Goal: Task Accomplishment & Management: Complete application form

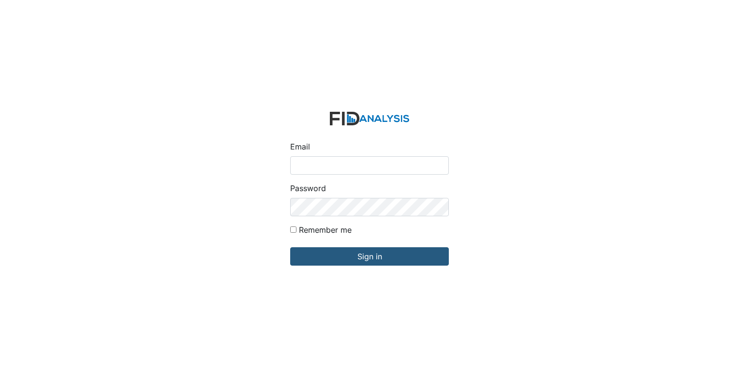
click at [317, 163] on input "Email" at bounding box center [369, 165] width 159 height 18
type input "[EMAIL_ADDRESS][DOMAIN_NAME]"
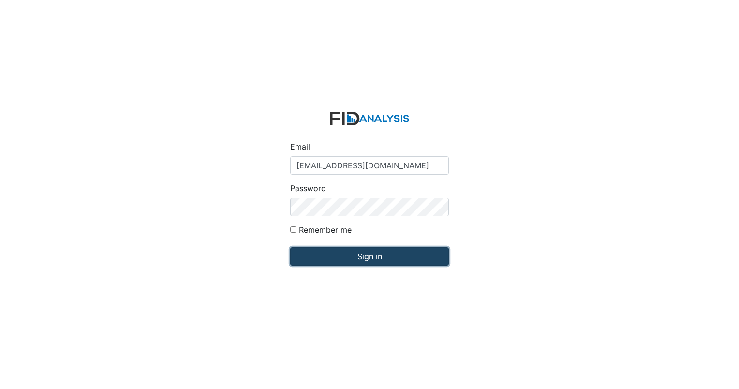
click at [391, 252] on input "Sign in" at bounding box center [369, 256] width 159 height 18
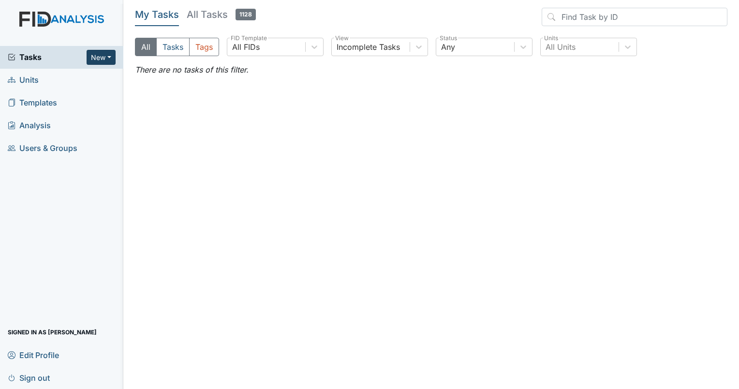
click at [106, 58] on button "New" at bounding box center [101, 57] width 29 height 15
click at [68, 96] on link "Inspection" at bounding box center [76, 92] width 76 height 15
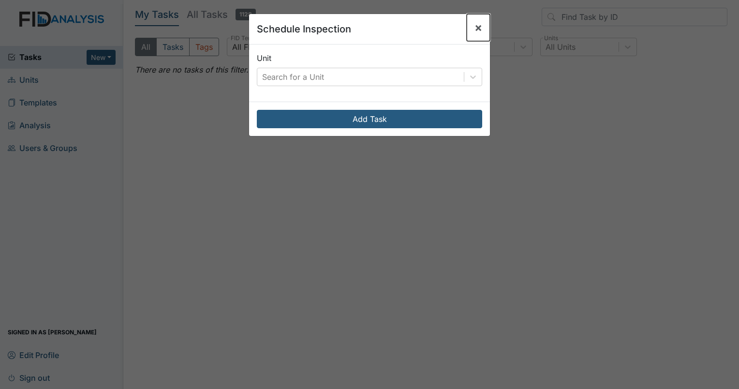
click at [470, 27] on button "×" at bounding box center [478, 27] width 23 height 27
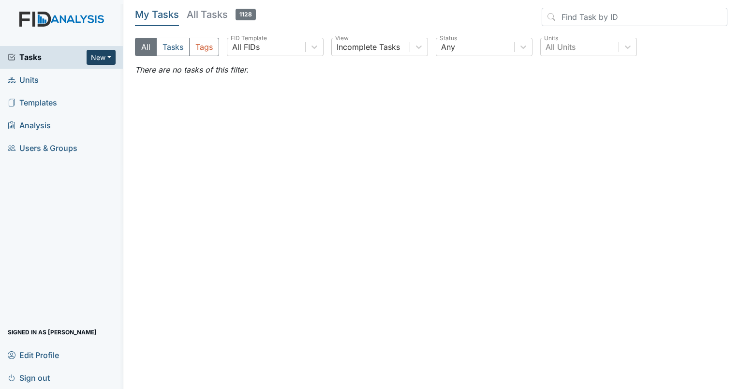
click at [107, 58] on button "New" at bounding box center [101, 57] width 29 height 15
click at [66, 82] on link "Form" at bounding box center [76, 77] width 76 height 15
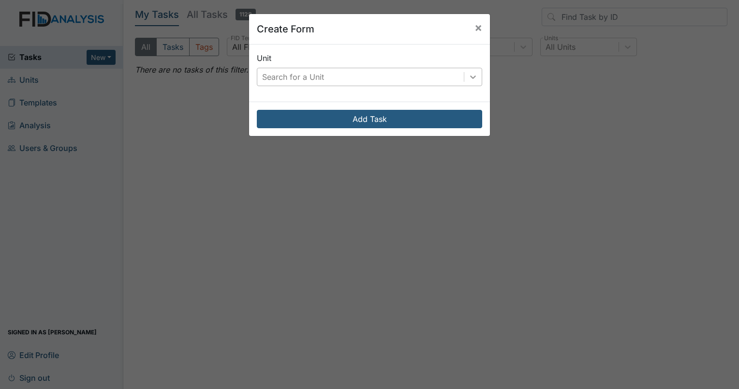
click at [468, 78] on icon at bounding box center [473, 77] width 10 height 10
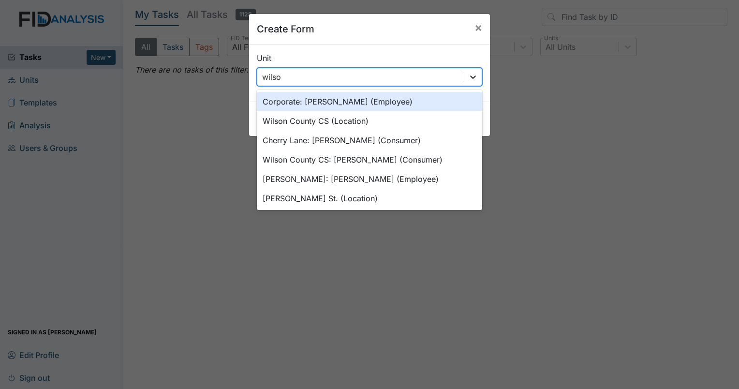
type input "[PERSON_NAME]"
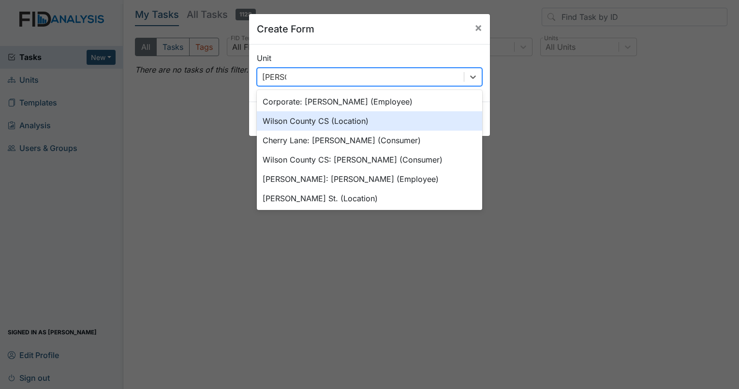
click at [366, 123] on div "Wilson County CS (Location)" at bounding box center [369, 120] width 225 height 19
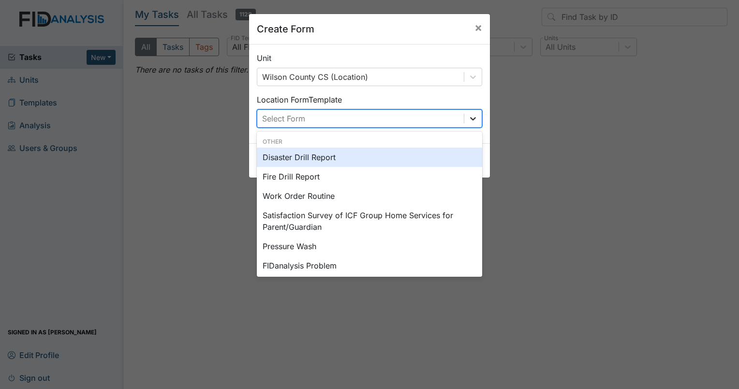
click at [468, 114] on icon at bounding box center [473, 119] width 10 height 10
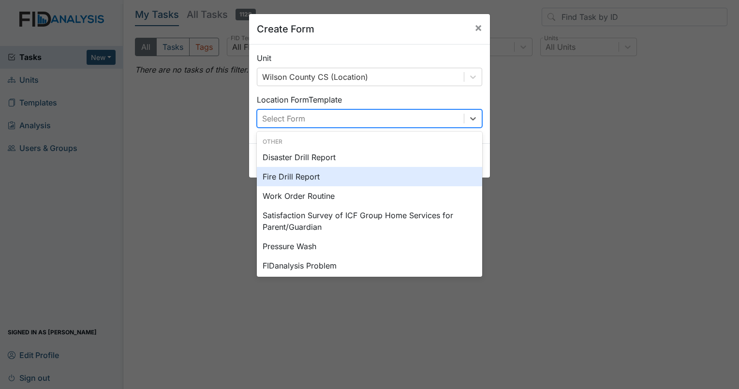
click at [340, 177] on div "Fire Drill Report" at bounding box center [369, 176] width 225 height 19
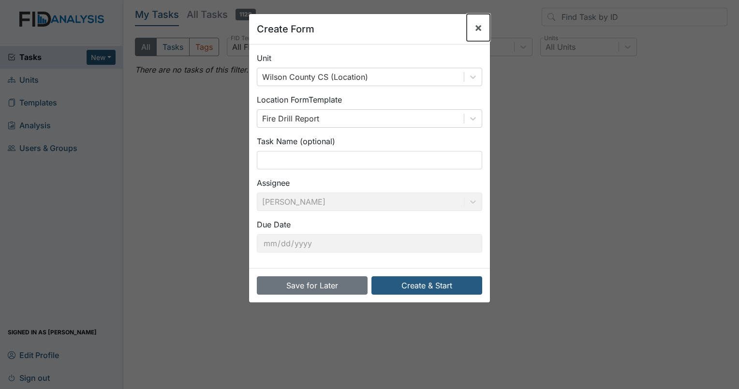
click at [475, 27] on span "×" at bounding box center [479, 27] width 8 height 14
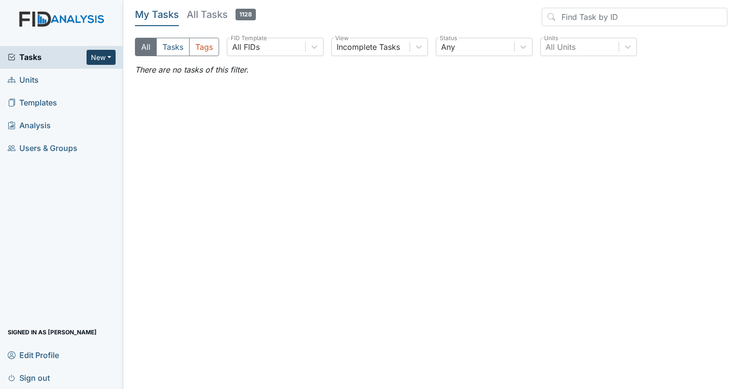
click at [105, 59] on button "New" at bounding box center [101, 57] width 29 height 15
click at [64, 81] on link "Form" at bounding box center [76, 77] width 76 height 15
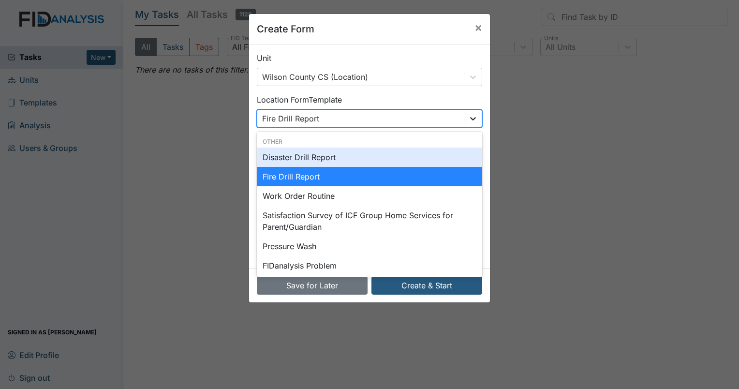
click at [468, 118] on icon at bounding box center [473, 119] width 10 height 10
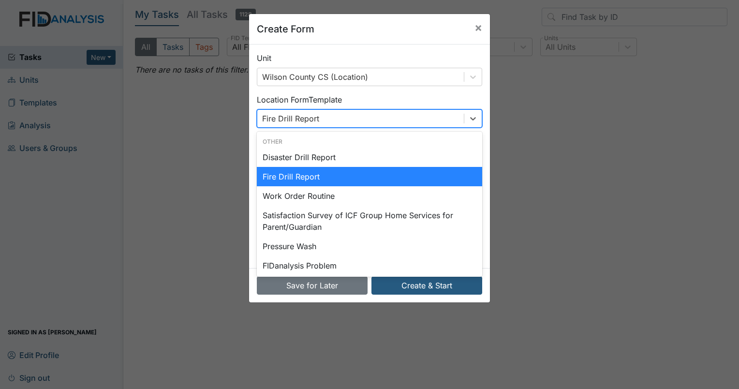
click at [348, 176] on div "Fire Drill Report" at bounding box center [369, 176] width 225 height 19
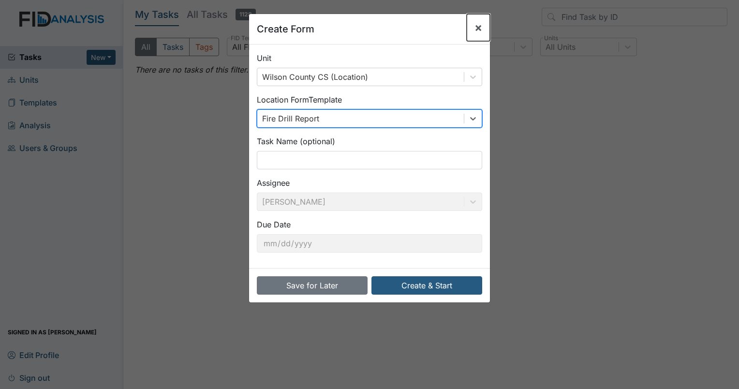
click at [476, 29] on span "×" at bounding box center [479, 27] width 8 height 14
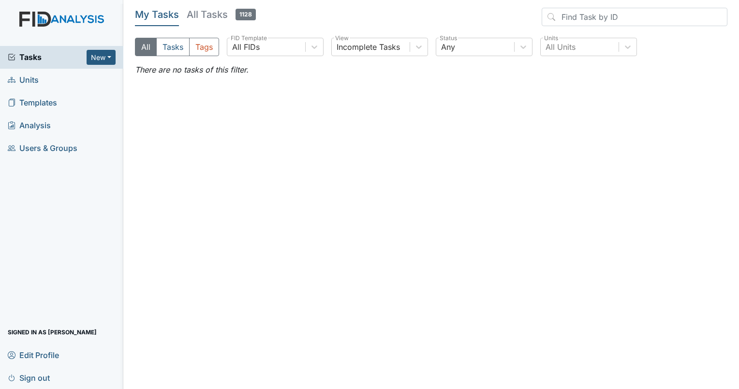
click at [66, 103] on link "Templates" at bounding box center [61, 102] width 123 height 23
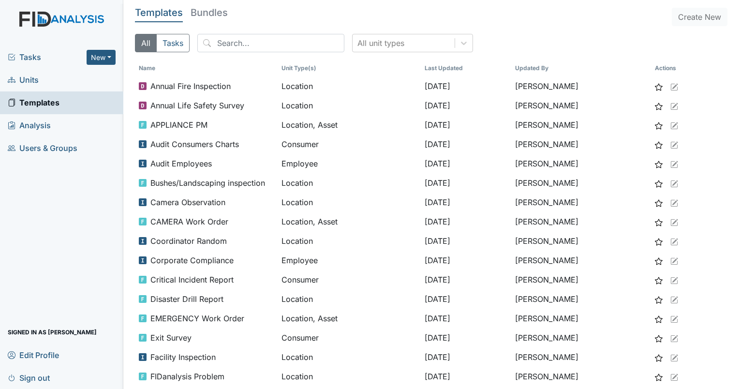
click at [43, 58] on span "Tasks" at bounding box center [47, 57] width 79 height 12
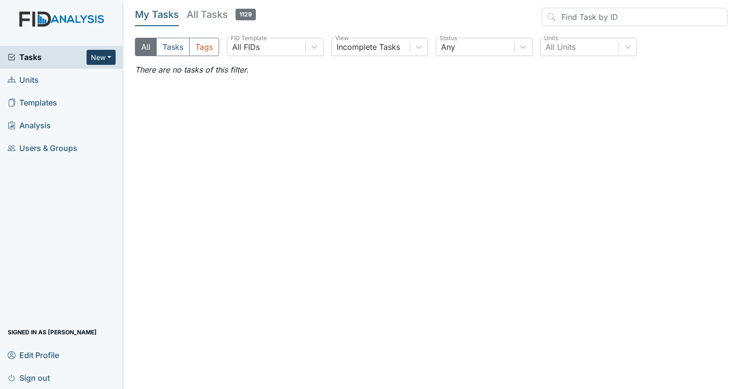
click at [101, 60] on button "New" at bounding box center [101, 57] width 29 height 15
click at [419, 49] on icon at bounding box center [419, 47] width 10 height 10
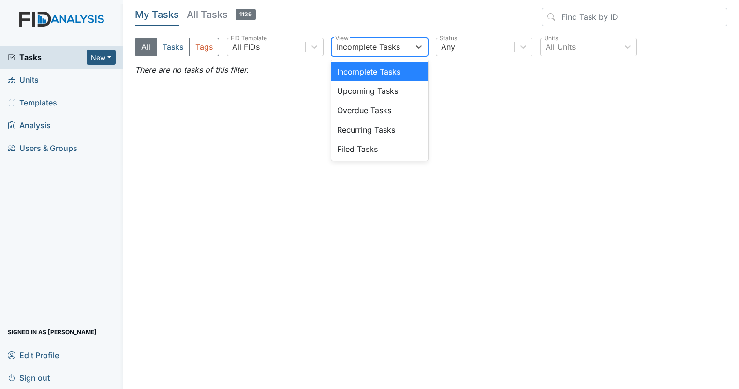
click at [363, 75] on div "Incomplete Tasks" at bounding box center [379, 71] width 97 height 19
click at [419, 46] on icon at bounding box center [419, 47] width 10 height 10
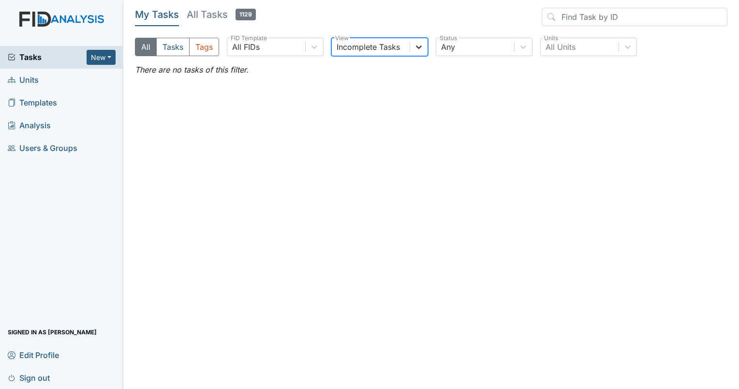
click at [419, 46] on icon at bounding box center [419, 47] width 10 height 10
click at [115, 57] on button "New" at bounding box center [101, 57] width 29 height 15
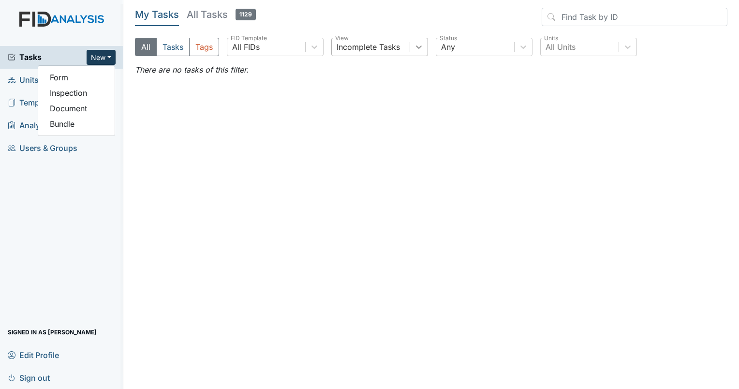
click at [419, 47] on icon at bounding box center [419, 46] width 6 height 3
click at [187, 161] on main "My Tasks All Tasks 1129 All Tasks Tags All FIDs FID Template Incomplete Tasks V…" at bounding box center [431, 194] width 616 height 389
click at [108, 61] on button "New" at bounding box center [101, 57] width 29 height 15
click at [99, 56] on button "New" at bounding box center [101, 57] width 29 height 15
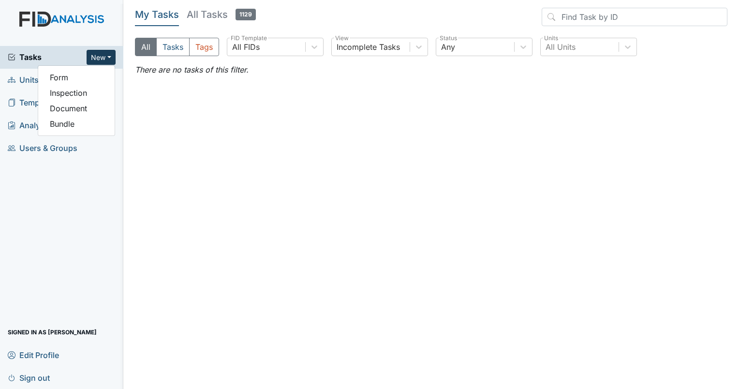
click at [37, 57] on span "Tasks" at bounding box center [47, 57] width 79 height 12
click at [208, 14] on h5 "All Tasks 1129" at bounding box center [221, 15] width 69 height 14
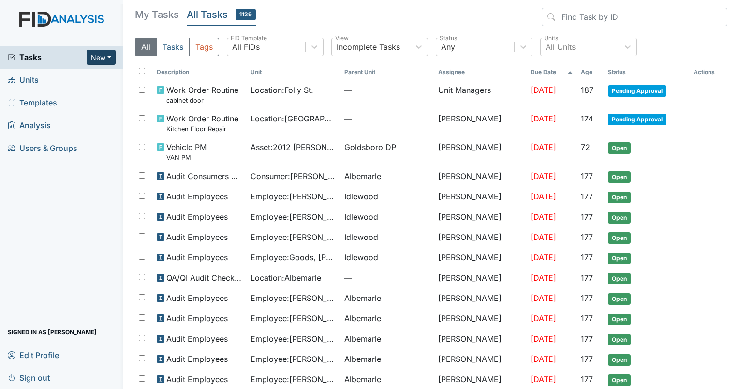
click at [111, 58] on button "New" at bounding box center [101, 57] width 29 height 15
click at [55, 81] on link "Form" at bounding box center [76, 77] width 76 height 15
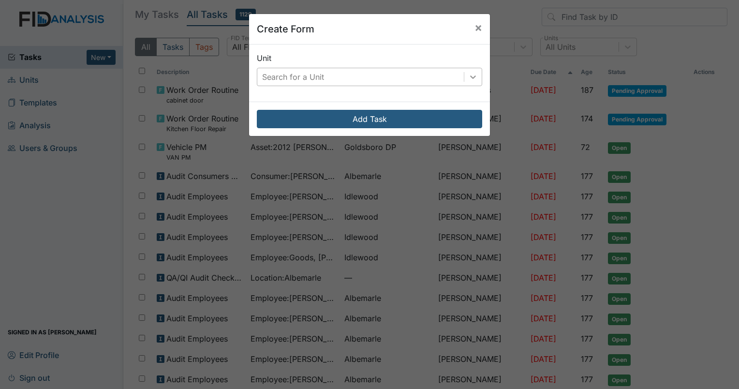
click at [470, 76] on icon at bounding box center [473, 77] width 10 height 10
click at [331, 74] on div "Search for a Unit" at bounding box center [360, 76] width 207 height 17
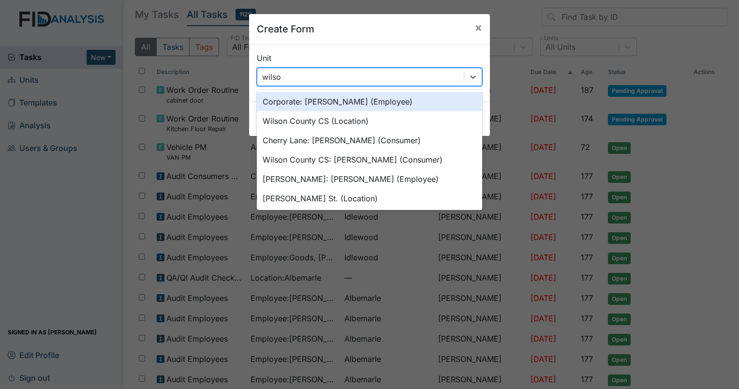
type input "wilson"
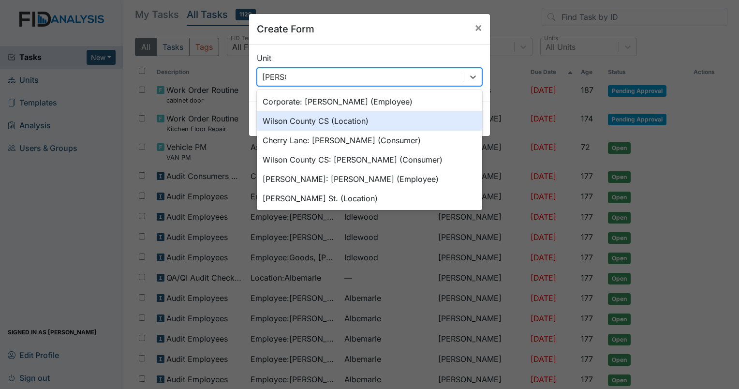
click at [312, 121] on div "Wilson County CS (Location)" at bounding box center [369, 120] width 225 height 19
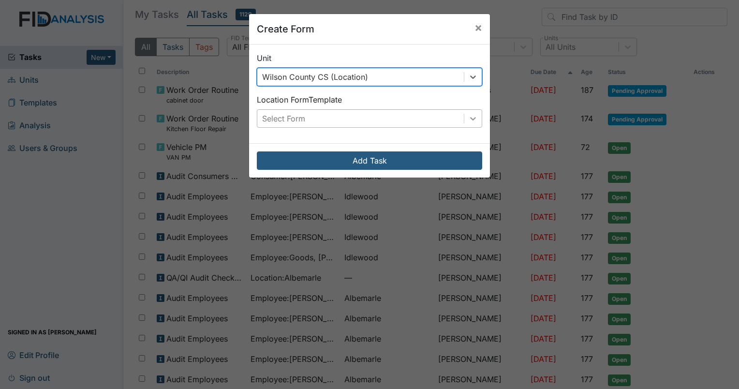
click at [468, 122] on icon at bounding box center [473, 119] width 10 height 10
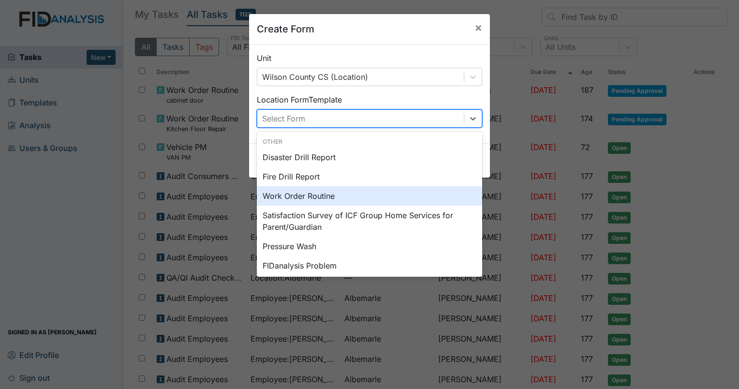
click at [306, 195] on div "Work Order Routine" at bounding box center [369, 195] width 225 height 19
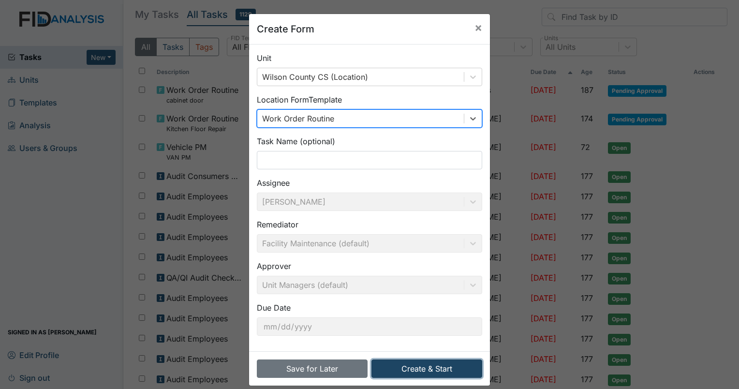
click at [421, 371] on button "Create & Start" at bounding box center [427, 368] width 111 height 18
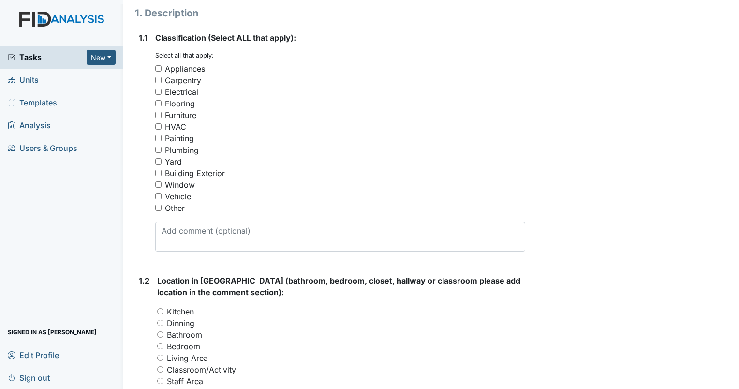
scroll to position [145, 0]
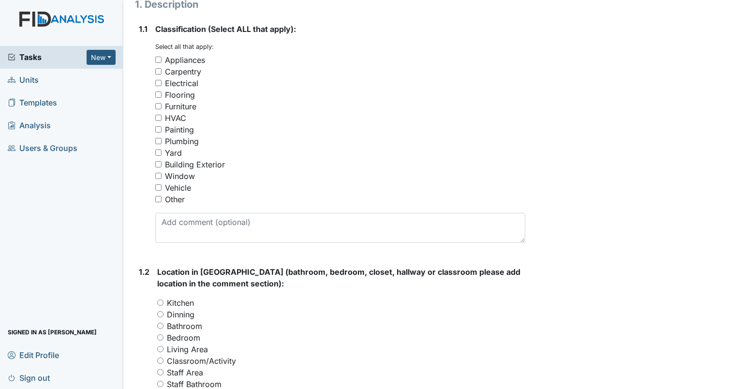
click at [159, 83] on input "Electrical" at bounding box center [158, 83] width 6 height 6
checkbox input "true"
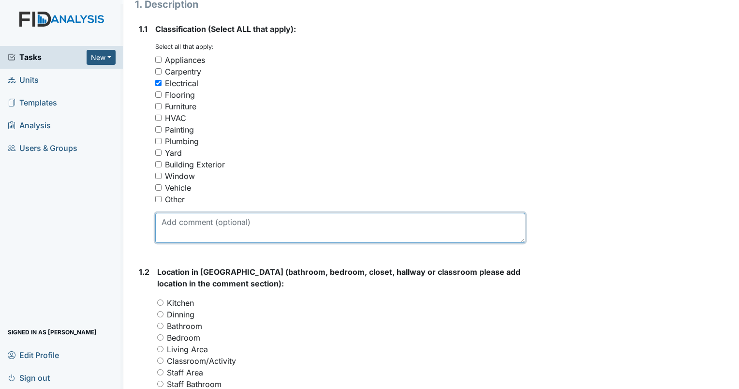
drag, startPoint x: 216, startPoint y: 224, endPoint x: 302, endPoint y: 218, distance: 86.3
click at [216, 224] on textarea at bounding box center [340, 228] width 370 height 30
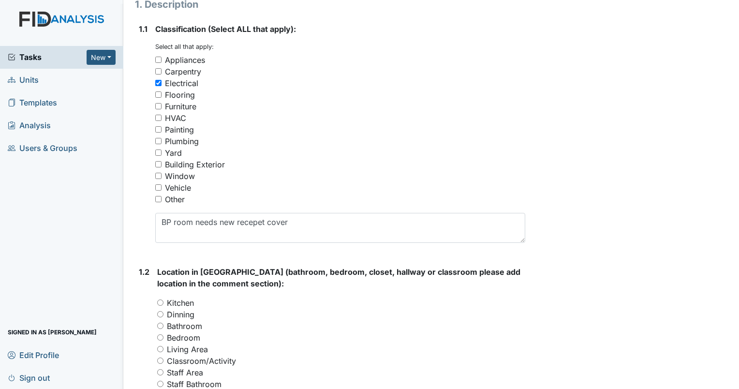
click at [324, 151] on div "Yard" at bounding box center [340, 153] width 370 height 12
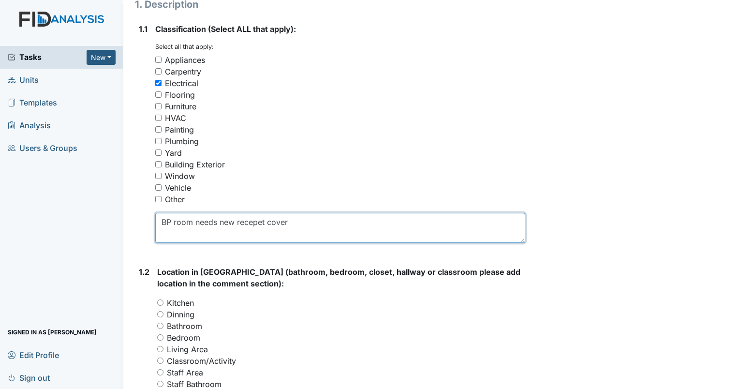
click at [266, 224] on textarea "BP room needs new recepet cover" at bounding box center [340, 228] width 370 height 30
click at [312, 223] on textarea "BP room needs new receptacle cover" at bounding box center [340, 228] width 370 height 30
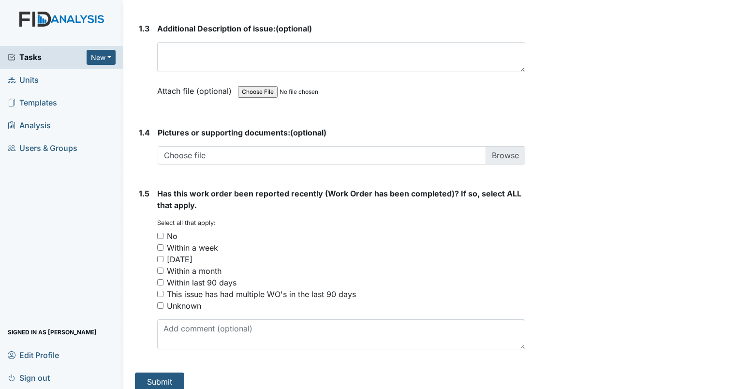
scroll to position [651, 0]
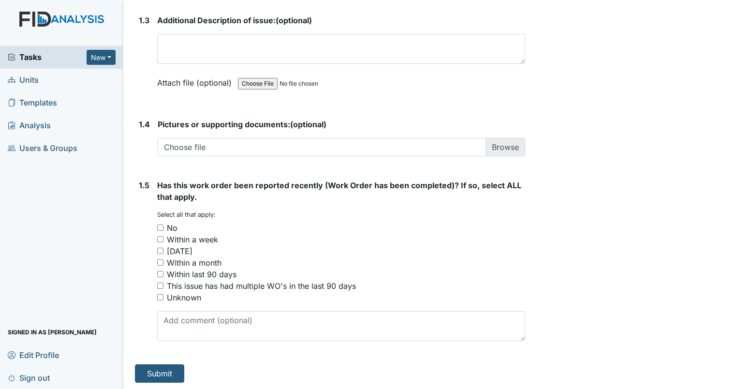
type textarea "BP room needs new receptacle cover"
click at [157, 224] on input "No" at bounding box center [160, 227] width 6 height 6
checkbox input "true"
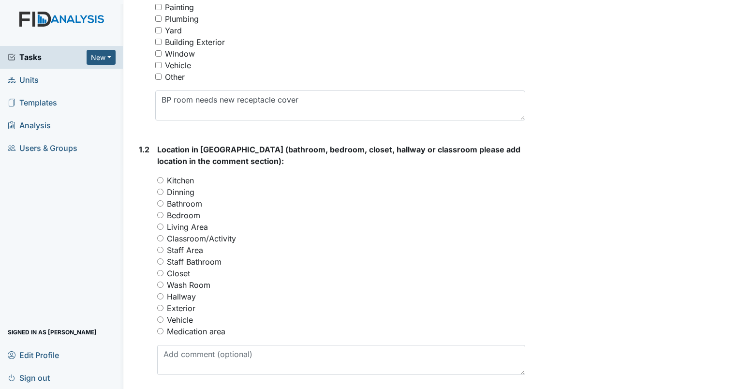
scroll to position [264, 0]
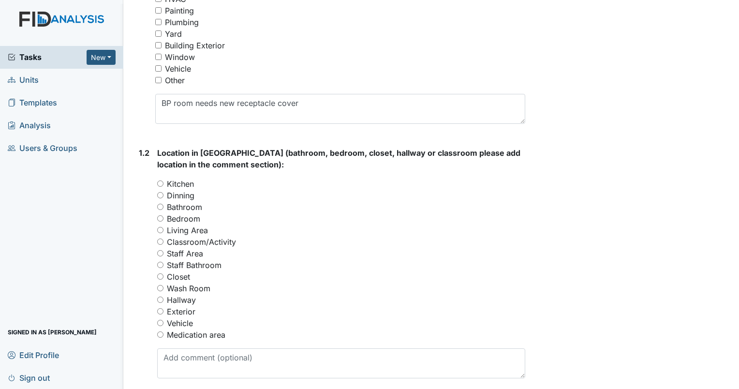
click at [161, 219] on input "Bedroom" at bounding box center [160, 218] width 6 height 6
radio input "true"
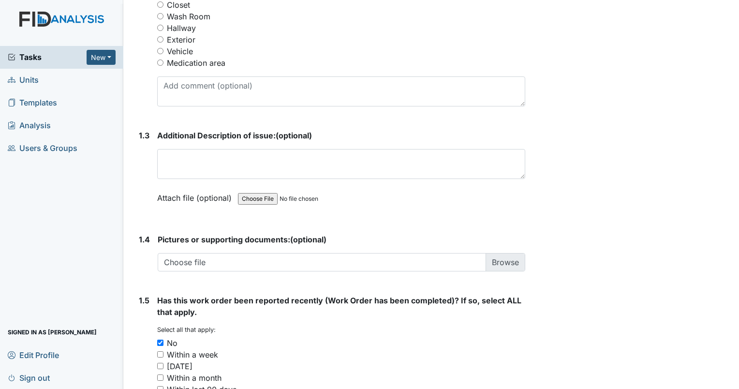
scroll to position [651, 0]
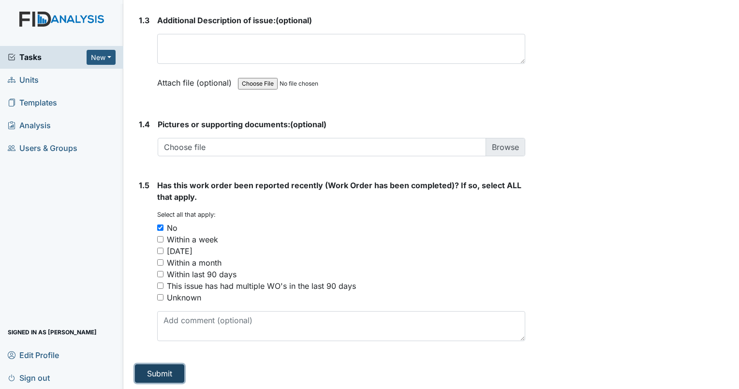
click at [156, 373] on button "Submit" at bounding box center [159, 373] width 49 height 18
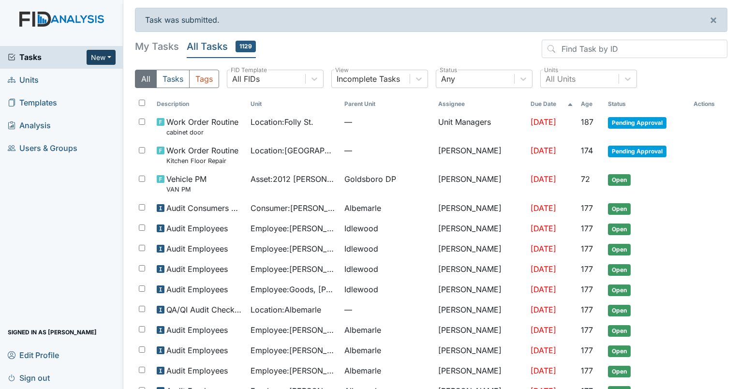
click at [100, 54] on button "New" at bounding box center [101, 57] width 29 height 15
click at [77, 79] on link "Form" at bounding box center [76, 77] width 76 height 15
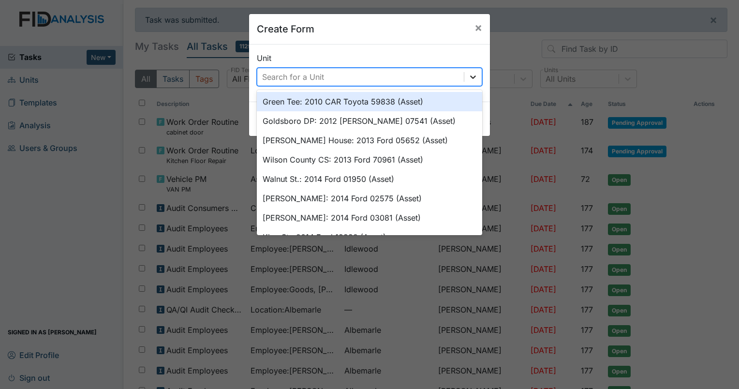
click at [470, 78] on icon at bounding box center [473, 76] width 6 height 3
click at [343, 76] on div "Search for a Unit" at bounding box center [360, 76] width 207 height 17
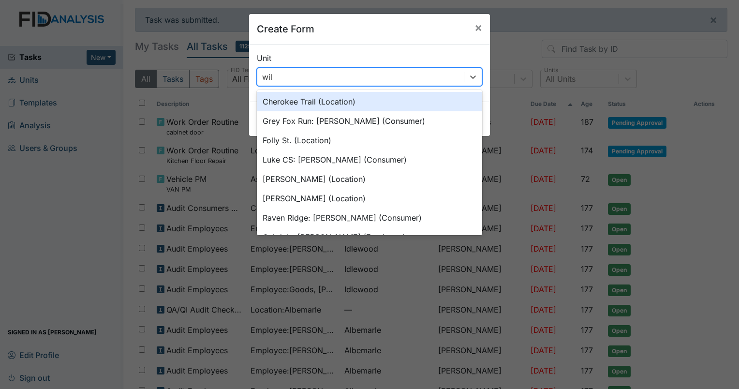
type input "wils"
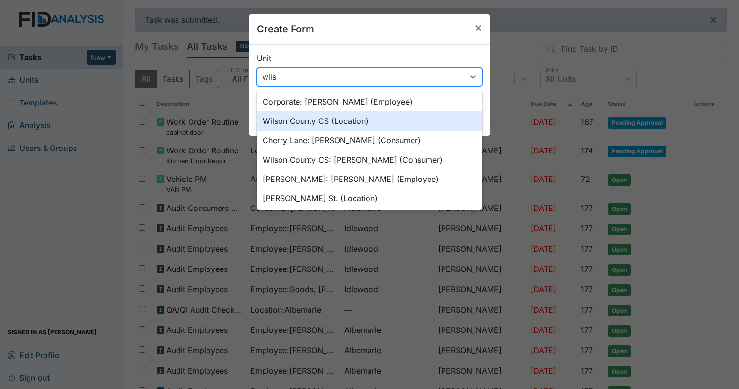
click at [325, 121] on div "Wilson County CS (Location)" at bounding box center [369, 120] width 225 height 19
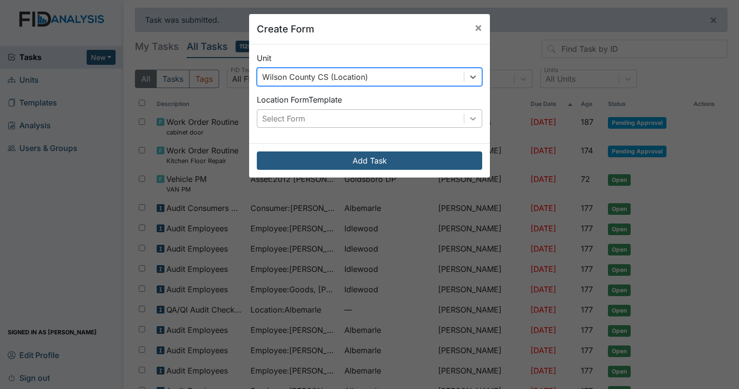
click at [468, 122] on icon at bounding box center [473, 119] width 10 height 10
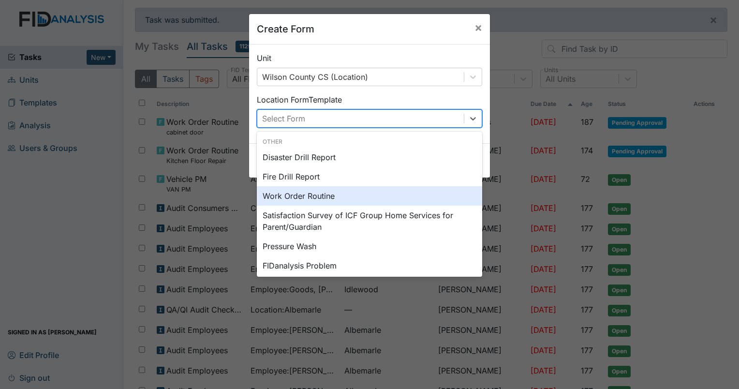
click at [344, 198] on div "Work Order Routine" at bounding box center [369, 195] width 225 height 19
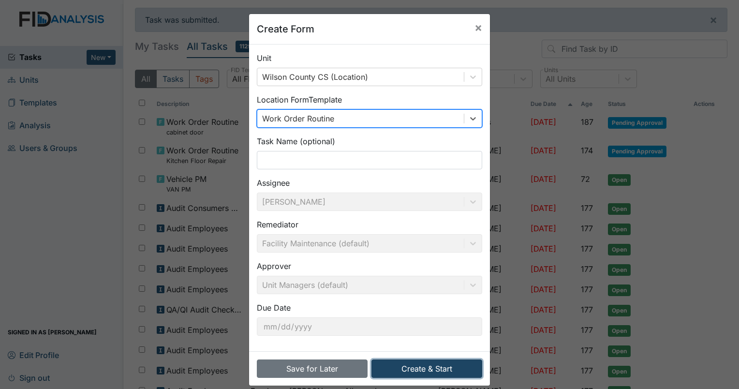
click at [437, 369] on button "Create & Start" at bounding box center [427, 368] width 111 height 18
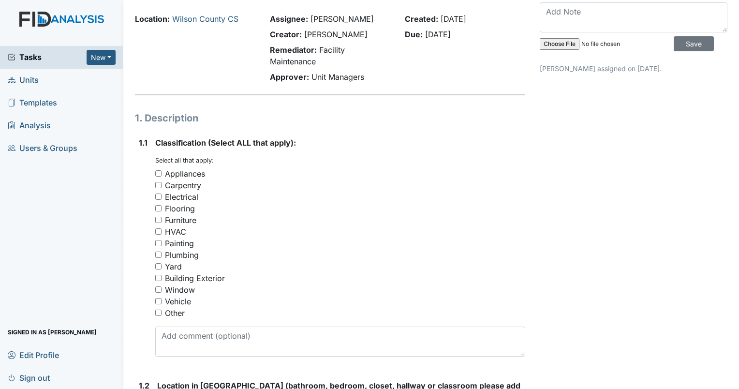
scroll to position [48, 0]
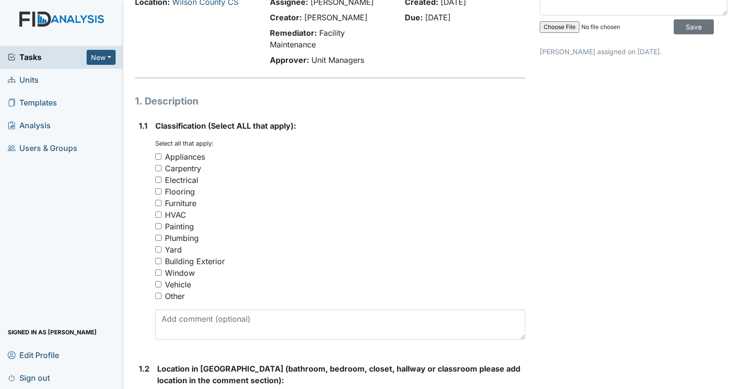
click at [158, 239] on input "Plumbing" at bounding box center [158, 238] width 6 height 6
checkbox input "true"
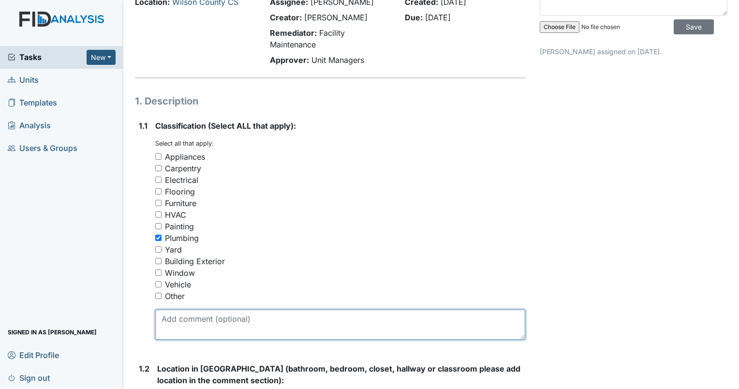
drag, startPoint x: 196, startPoint y: 319, endPoint x: 211, endPoint y: 314, distance: 16.4
click at [205, 315] on textarea at bounding box center [340, 325] width 370 height 30
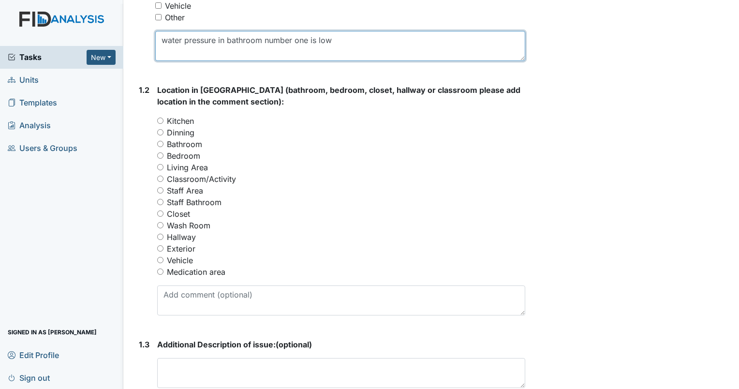
scroll to position [339, 0]
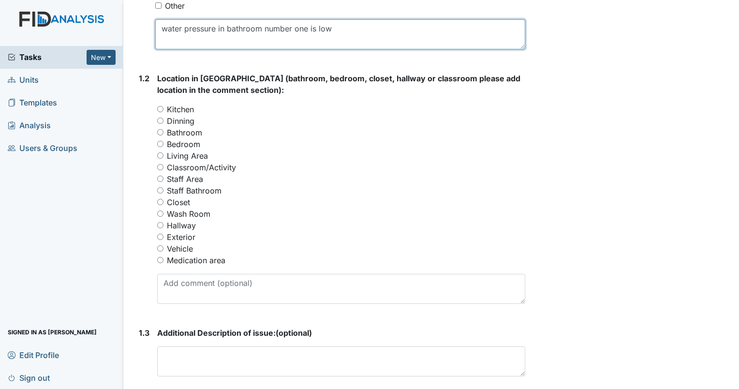
type textarea "water pressure in bathroom number one is low"
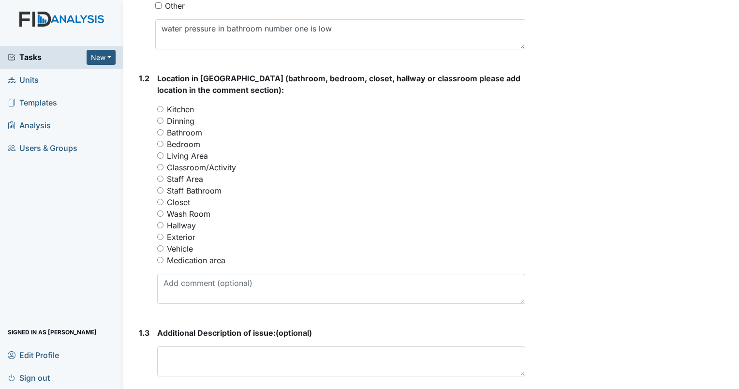
click at [161, 133] on input "Bathroom" at bounding box center [160, 132] width 6 height 6
radio input "true"
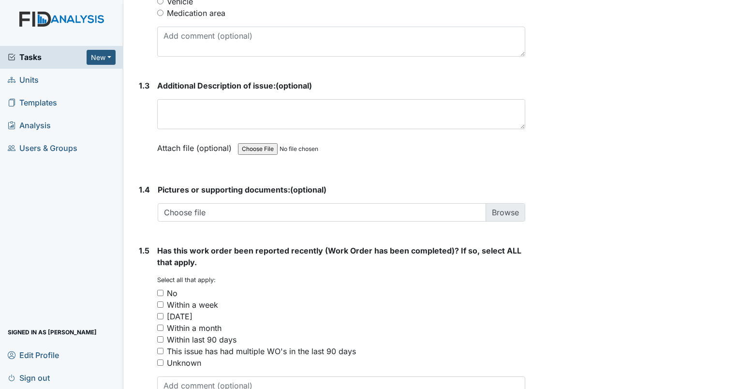
scroll to position [651, 0]
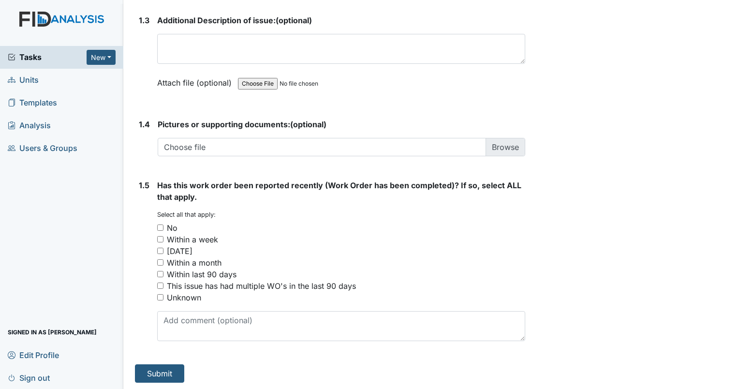
click at [160, 226] on input "No" at bounding box center [160, 227] width 6 height 6
checkbox input "true"
click at [170, 373] on button "Submit" at bounding box center [159, 373] width 49 height 18
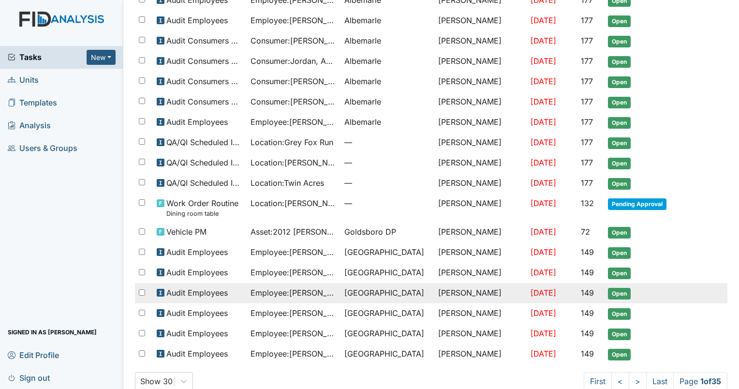
scroll to position [397, 0]
